Goal: Find specific page/section: Find specific page/section

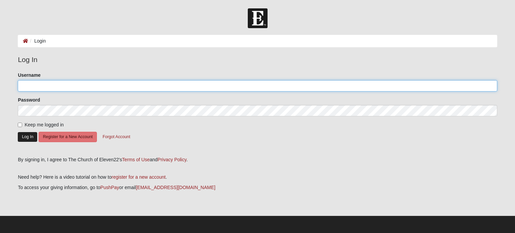
type input "JCostley60"
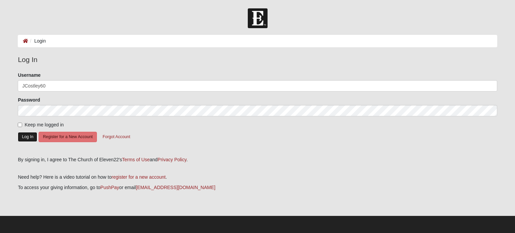
click at [24, 137] on button "Log In" at bounding box center [27, 137] width 19 height 10
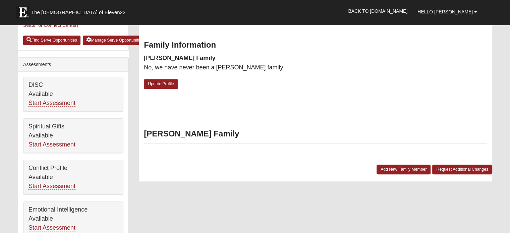
scroll to position [309, 0]
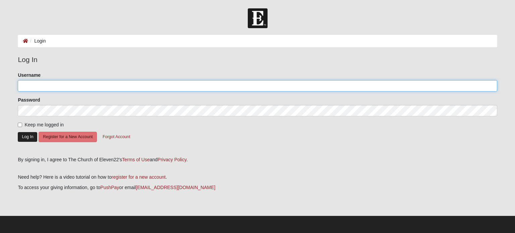
type input "JCostley60"
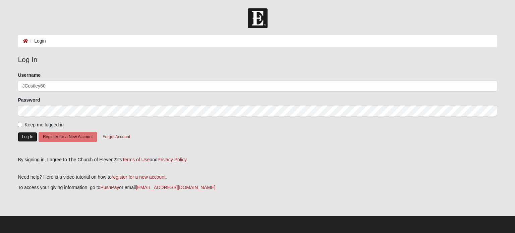
click at [26, 137] on button "Log In" at bounding box center [27, 137] width 19 height 10
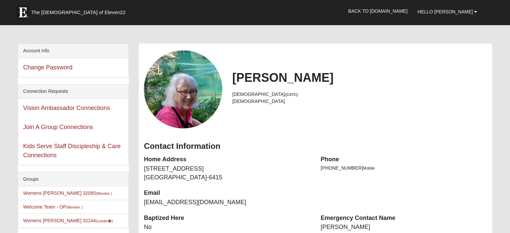
scroll to position [13, 0]
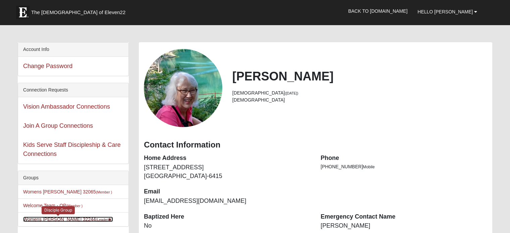
click at [63, 218] on link "Womens Costley 32244 (Leader )" at bounding box center [68, 219] width 90 height 5
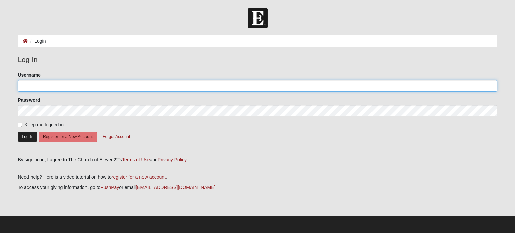
type input "JCostley60"
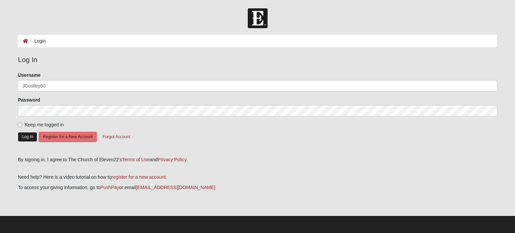
click at [26, 135] on button "Log In" at bounding box center [27, 137] width 19 height 10
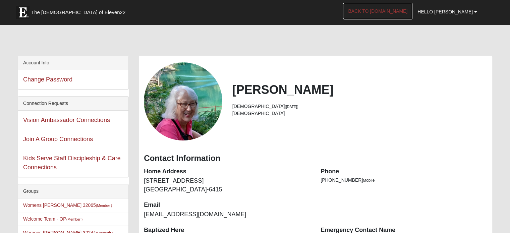
click at [403, 9] on link "Back to [DOMAIN_NAME]" at bounding box center [377, 11] width 69 height 17
